Goal: Information Seeking & Learning: Learn about a topic

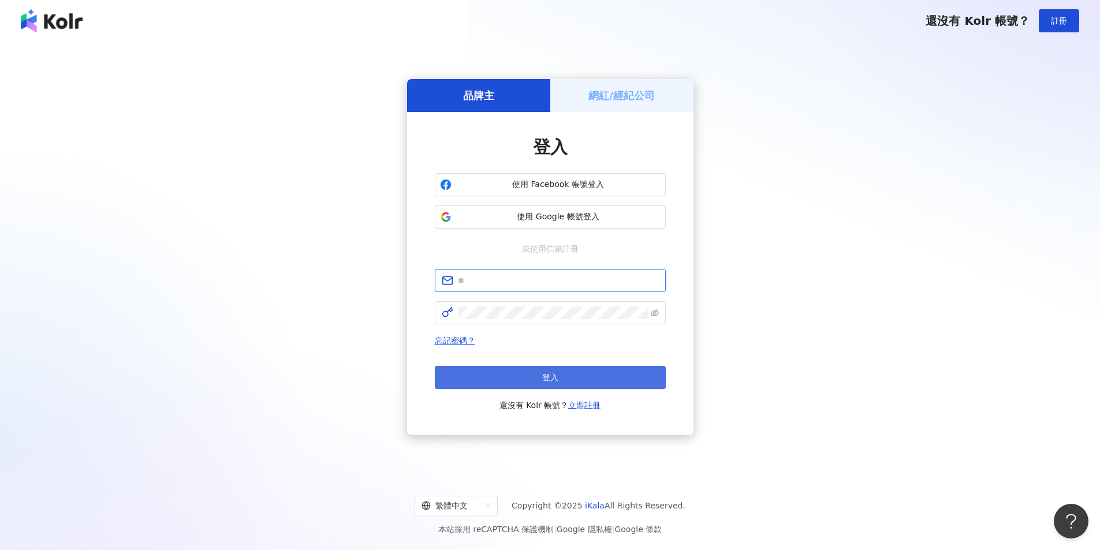
type input "**********"
click at [554, 382] on span "登入" at bounding box center [550, 377] width 16 height 9
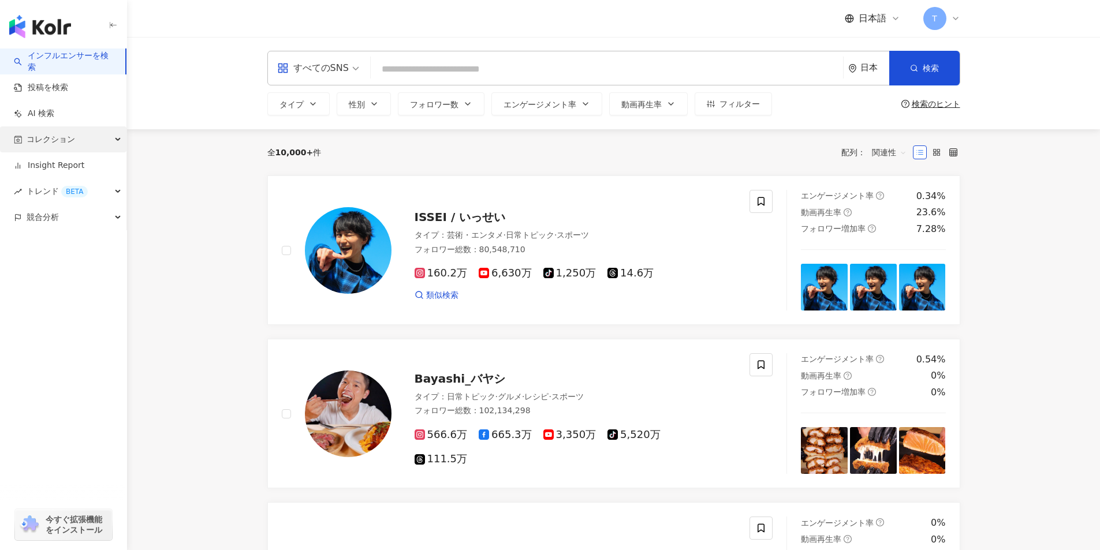
click at [43, 142] on span "コレクション" at bounding box center [51, 139] width 49 height 26
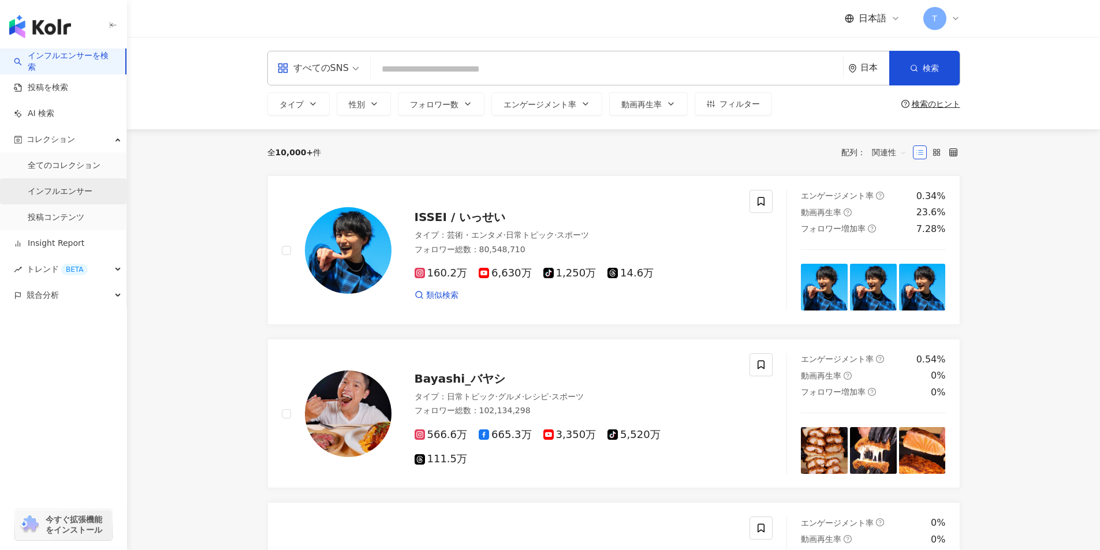
click at [65, 193] on link "インフルエンサー" at bounding box center [60, 192] width 65 height 12
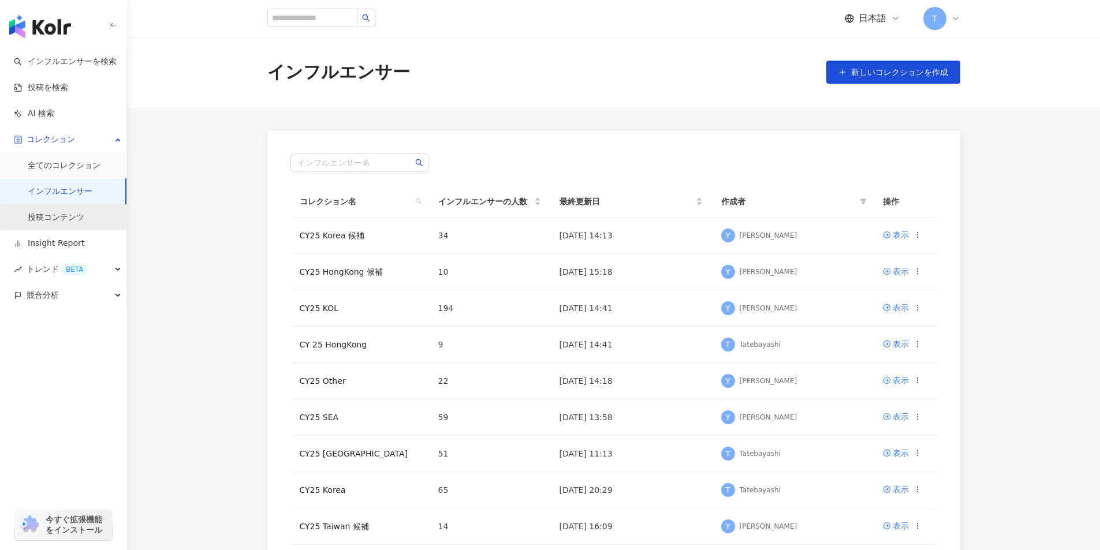
click at [61, 212] on link "投稿コンテンツ" at bounding box center [56, 218] width 57 height 12
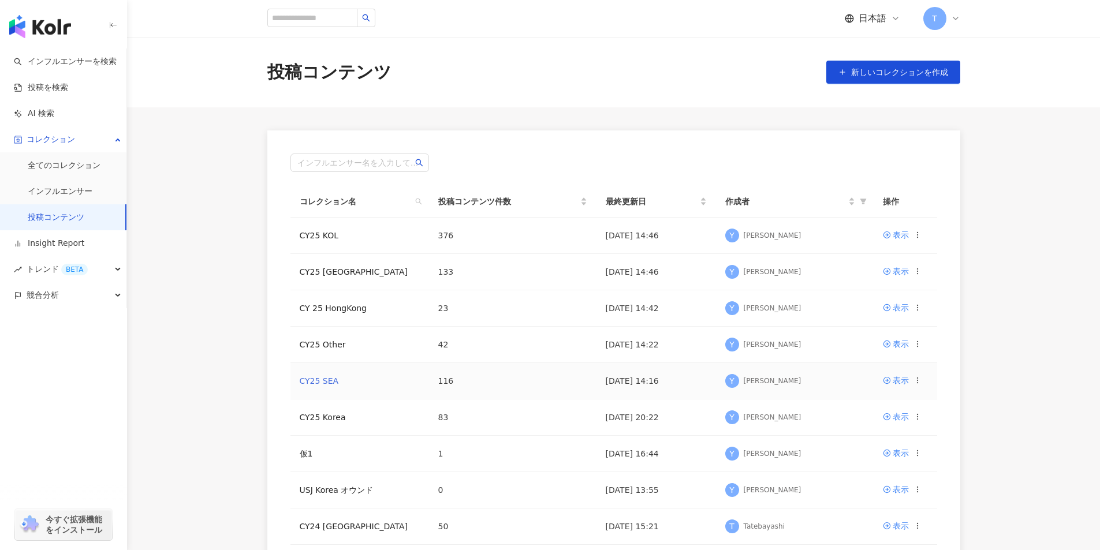
click at [314, 383] on link "CY25 SEA" at bounding box center [319, 381] width 39 height 9
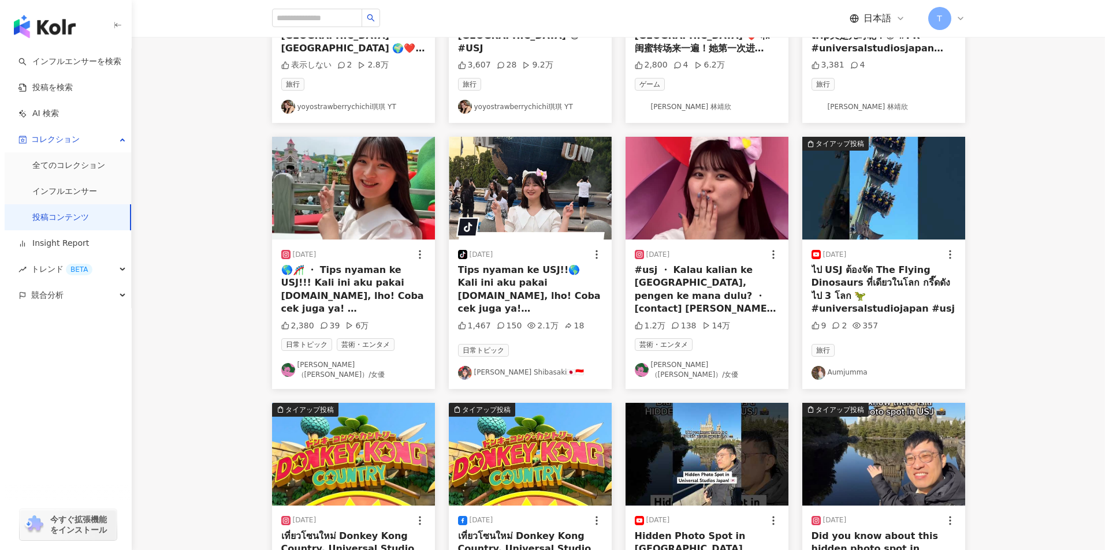
scroll to position [2387, 0]
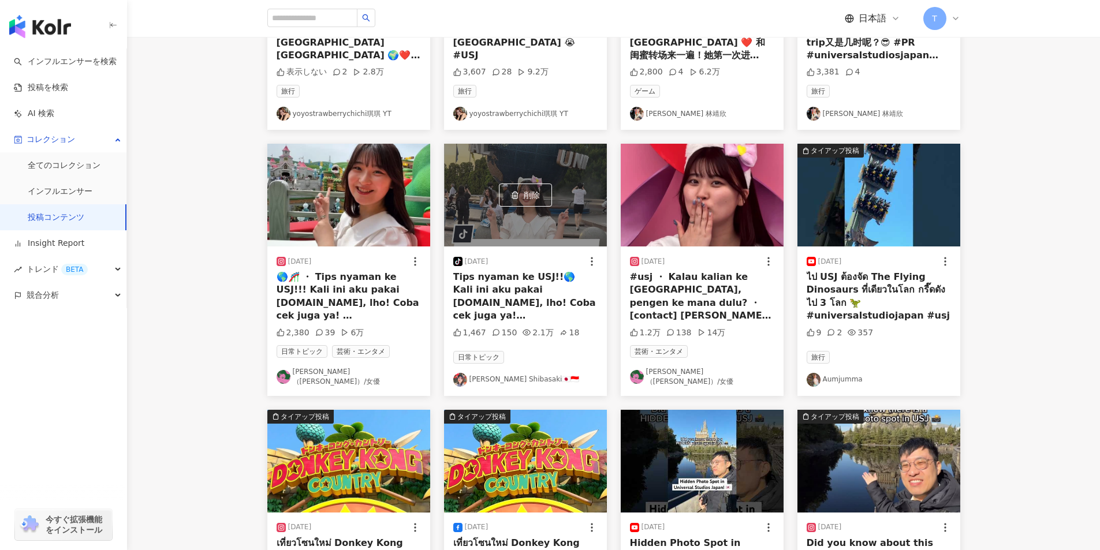
click at [534, 292] on div "Tips nyaman ke USJ!!🌎 Kali ini aku pakai [DOMAIN_NAME], lho! Coba cek juga ya! …" at bounding box center [525, 297] width 144 height 52
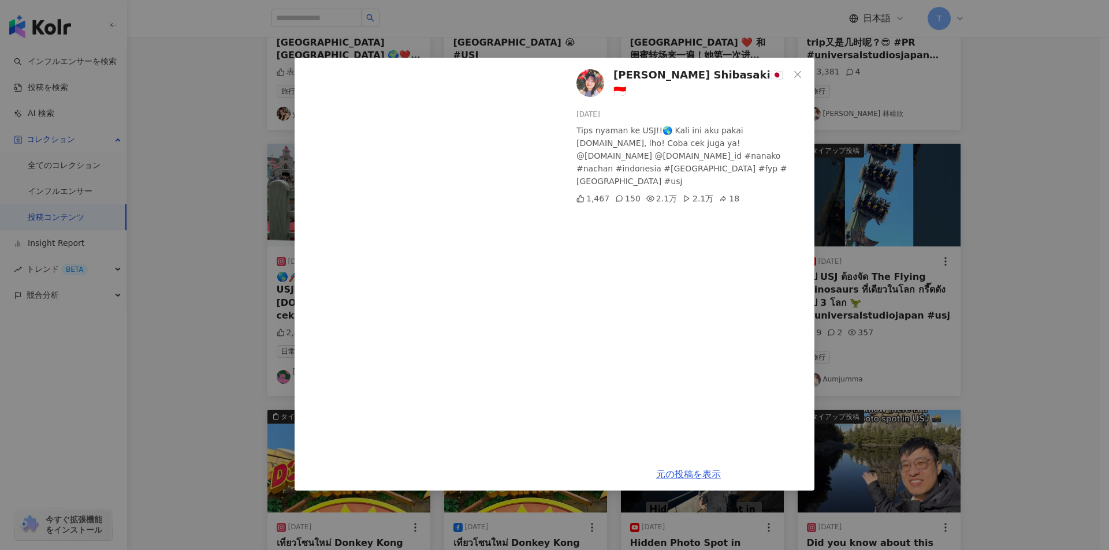
click at [217, 203] on div "[PERSON_NAME] Shibasaki🇯🇵🇮🇩 [DATE] Tips nyaman ke USJ!!🌎 Kali ini aku pakai [DO…" at bounding box center [554, 275] width 1109 height 550
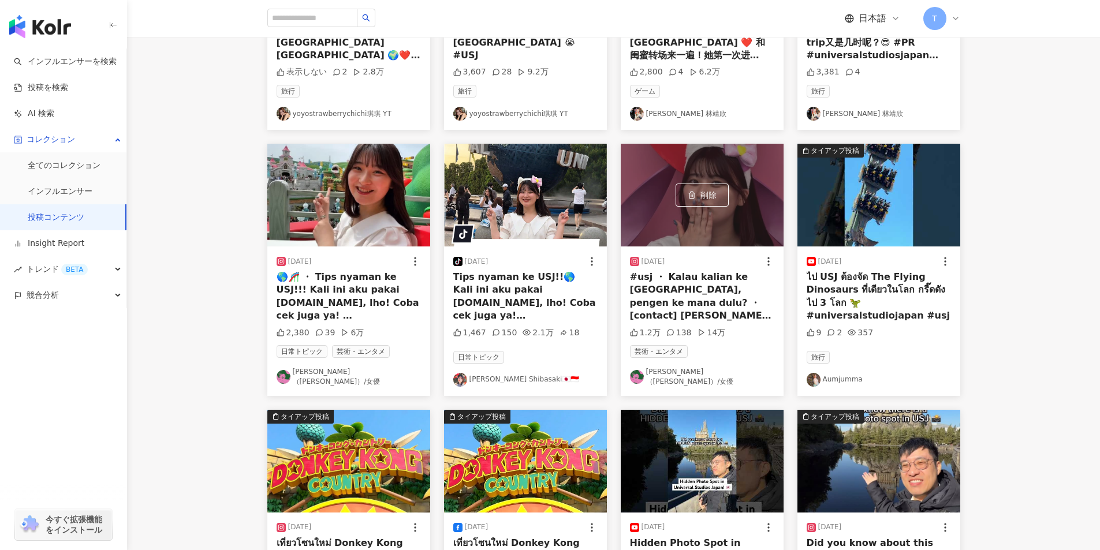
click at [658, 165] on div "削除" at bounding box center [702, 195] width 163 height 103
click at [706, 267] on div "[DATE]" at bounding box center [702, 262] width 144 height 12
click at [706, 301] on div "#usj ・ Kalau kalian ke [GEOGRAPHIC_DATA], pengen ke mana dulu? ・ [contact] [PER…" at bounding box center [702, 297] width 144 height 52
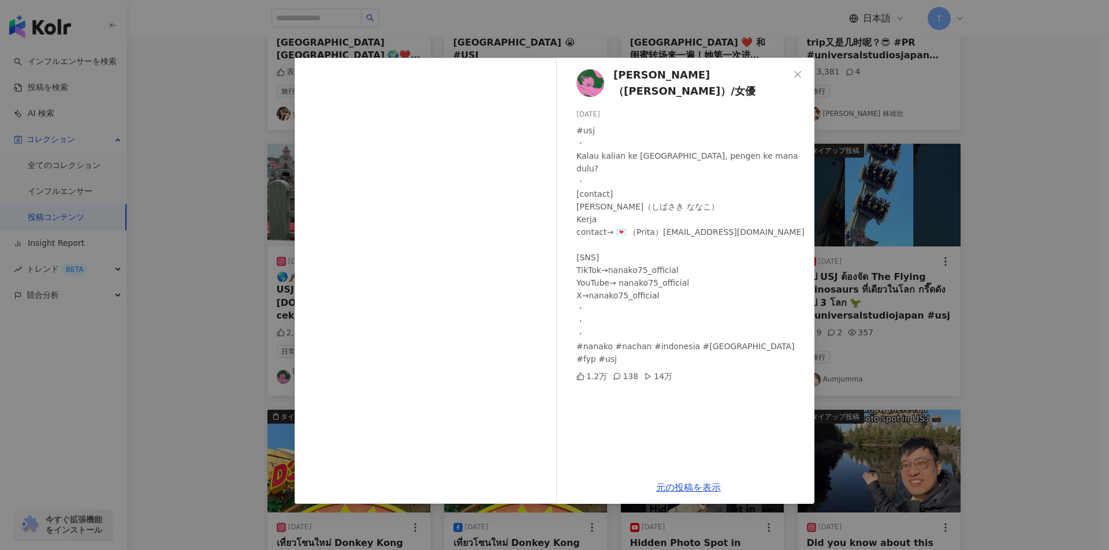
click at [221, 278] on div "柴崎七虹（[PERSON_NAME]）/女優 [DATE] #usj ・ Kalau kalian ke [GEOGRAPHIC_DATA], pengen …" at bounding box center [554, 275] width 1109 height 550
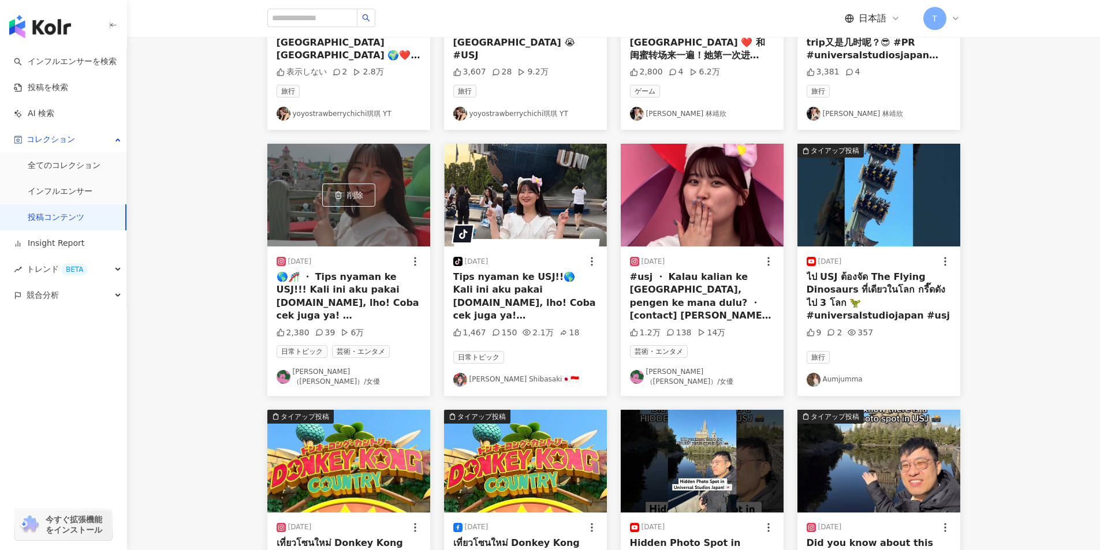
click at [356, 231] on div "削除" at bounding box center [348, 195] width 163 height 103
click at [348, 301] on div "🌎🎢 ・ Tips nyaman ke USJ!!! Kali ini aku pakai [DOMAIN_NAME], lho! Coba cek juga…" at bounding box center [349, 297] width 144 height 52
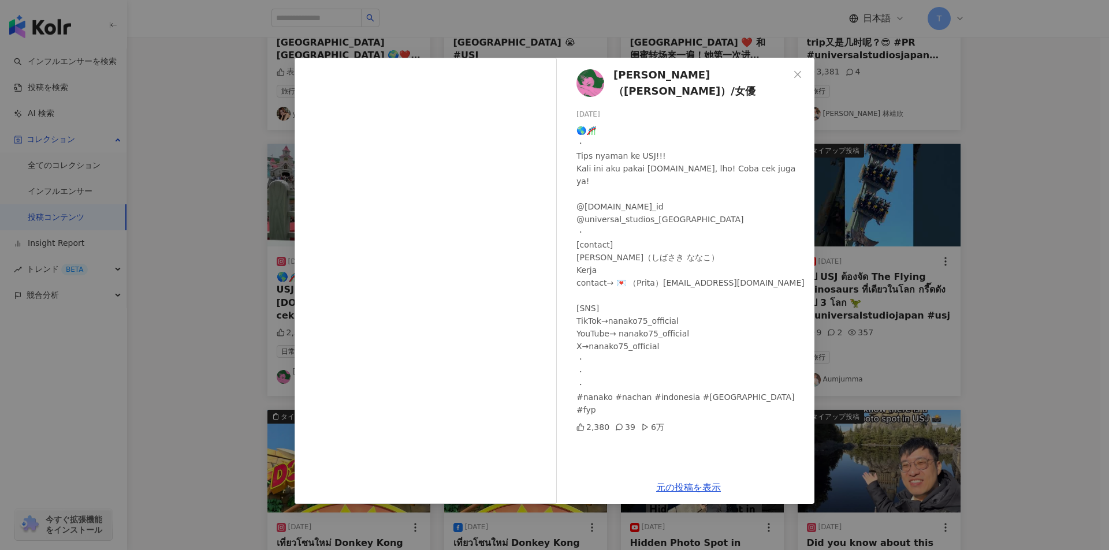
click at [731, 214] on div "🌎🎢 ・ Tips nyaman ke USJ!!! Kali ini aku pakai [DOMAIN_NAME], lho! Coba cek juga…" at bounding box center [690, 270] width 229 height 292
click at [640, 84] on span "[PERSON_NAME]（[PERSON_NAME]）/女優" at bounding box center [701, 83] width 176 height 33
